Goal: Information Seeking & Learning: Learn about a topic

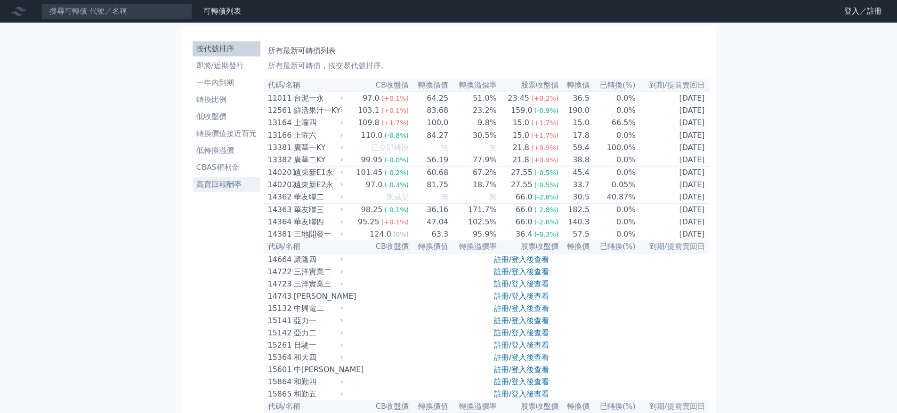
click at [217, 187] on li "高賣回報酬率" at bounding box center [227, 184] width 68 height 11
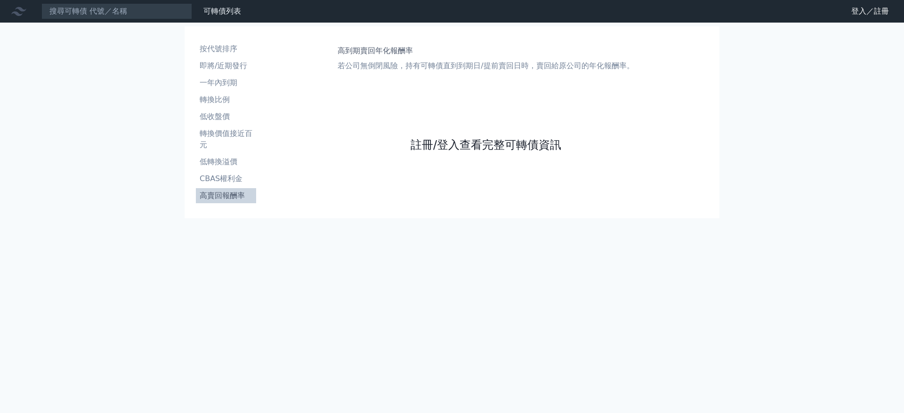
click at [441, 147] on link "註冊/登入查看完整可轉債資訊" at bounding box center [486, 144] width 151 height 15
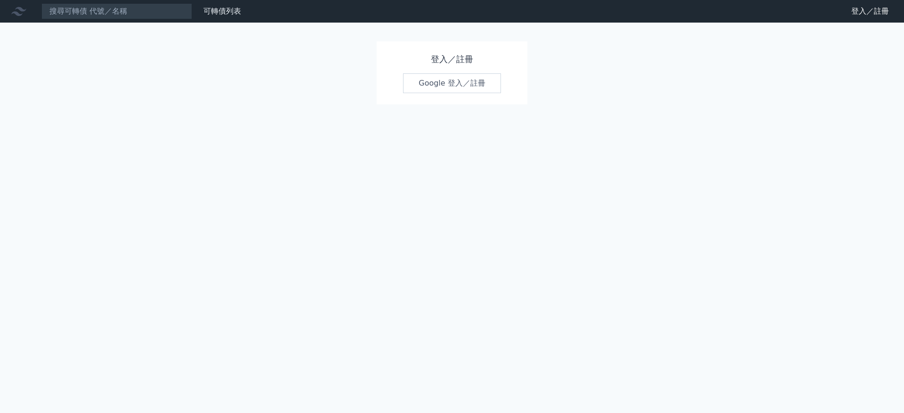
click at [472, 88] on link "Google 登入／註冊" at bounding box center [452, 83] width 98 height 20
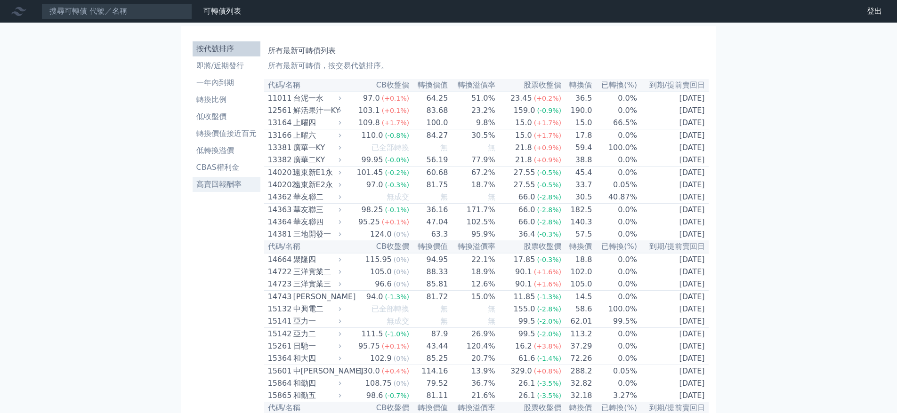
click at [195, 178] on link "高賣回報酬率" at bounding box center [227, 184] width 68 height 15
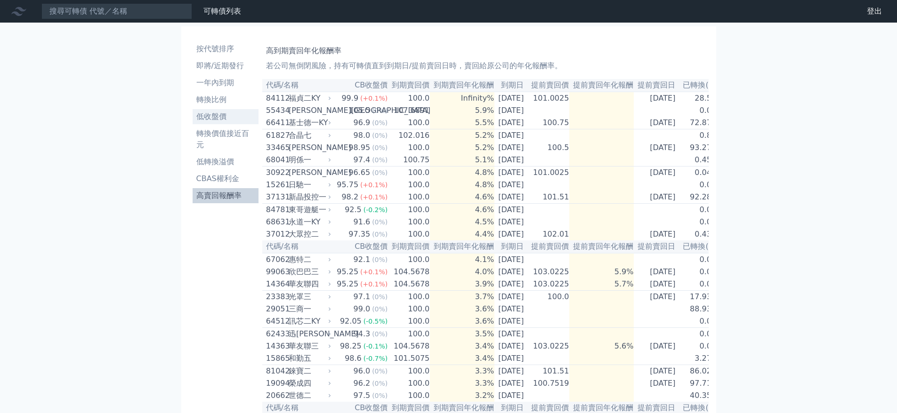
click at [226, 121] on li "低收盤價" at bounding box center [226, 116] width 66 height 11
